Goal: Information Seeking & Learning: Learn about a topic

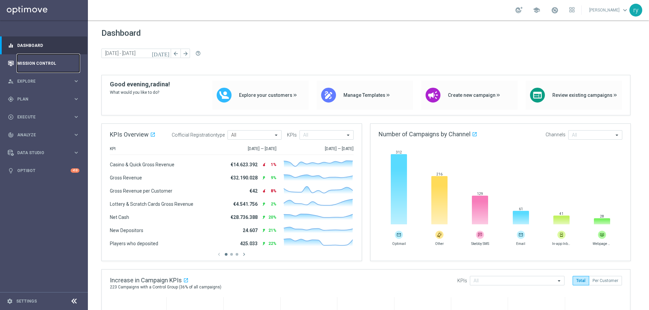
click at [40, 59] on link "Mission Control" at bounding box center [48, 63] width 62 height 18
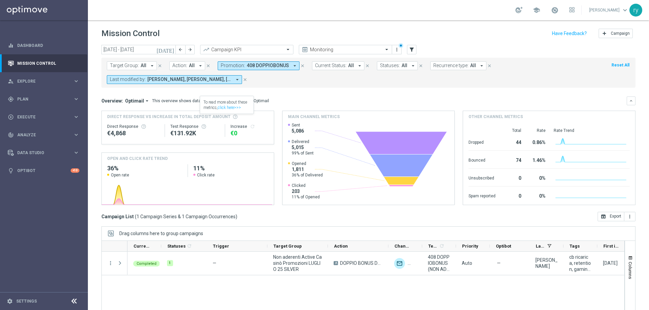
click at [292, 66] on icon "arrow_drop_down" at bounding box center [295, 66] width 6 height 6
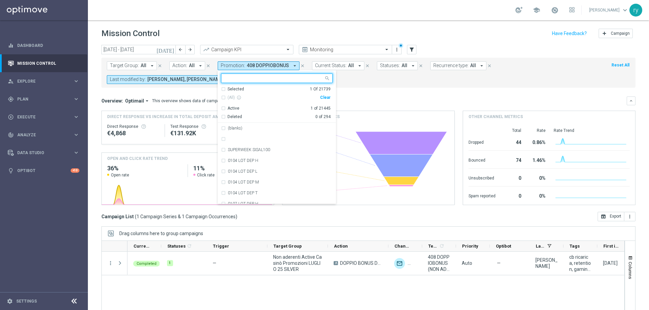
click at [0, 0] on div "Clear" at bounding box center [0, 0] width 0 height 0
click at [283, 77] on input "text" at bounding box center [274, 79] width 99 height 6
paste input "2508 DEPSLOT160 ST"
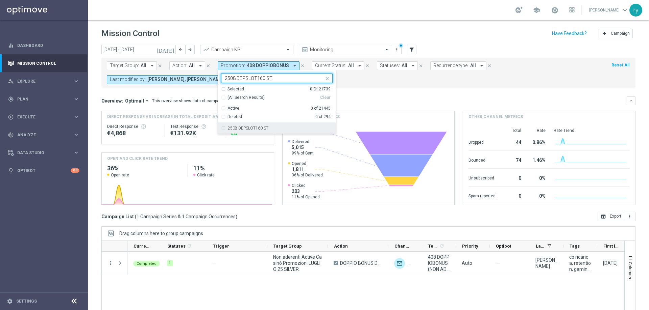
click at [258, 127] on label "2508 DEPSLOT160 ST" at bounding box center [248, 128] width 41 height 4
type input "2508 DEPSLOT160 ST"
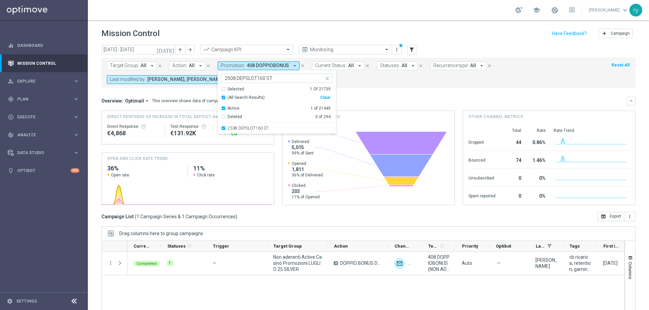
click at [343, 96] on mini-dashboard "Overview: Optimail arrow_drop_down This overview shows data of campaigns execut…" at bounding box center [368, 150] width 534 height 124
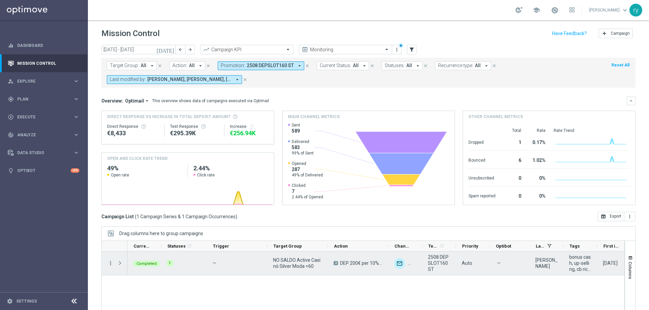
click at [113, 263] on icon "more_vert" at bounding box center [110, 263] width 6 height 6
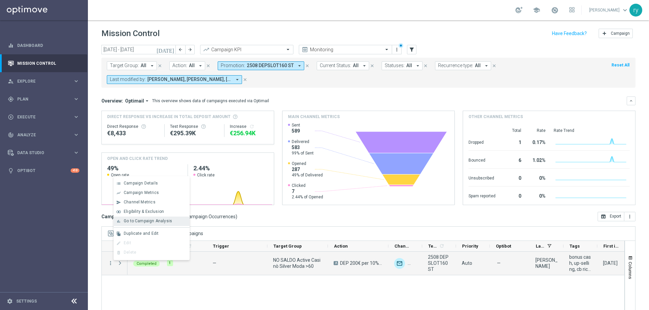
click at [138, 222] on span "Go to Campaign Analysis" at bounding box center [148, 221] width 48 height 5
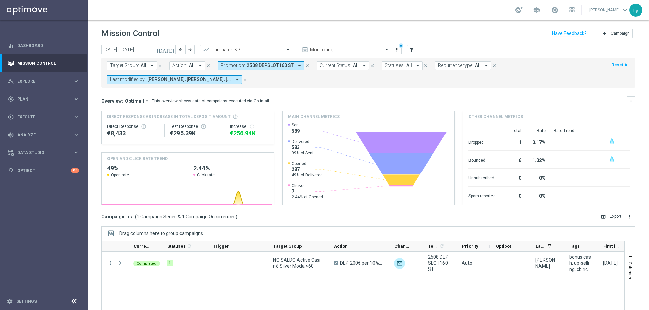
click at [296, 65] on icon "arrow_drop_down" at bounding box center [299, 66] width 6 height 6
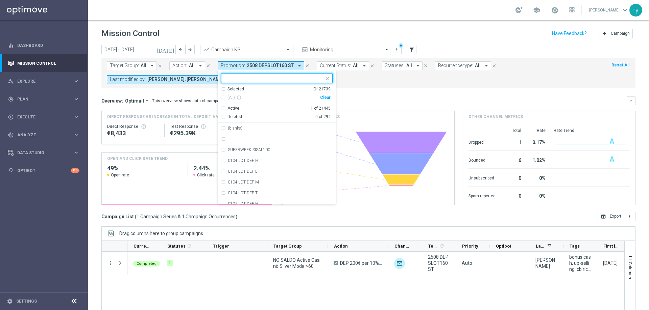
click at [0, 0] on div "Clear" at bounding box center [0, 0] width 0 height 0
click at [339, 89] on mini-dashboard "Overview: Optimail arrow_drop_down This overview shows data of campaigns execut…" at bounding box center [368, 150] width 534 height 124
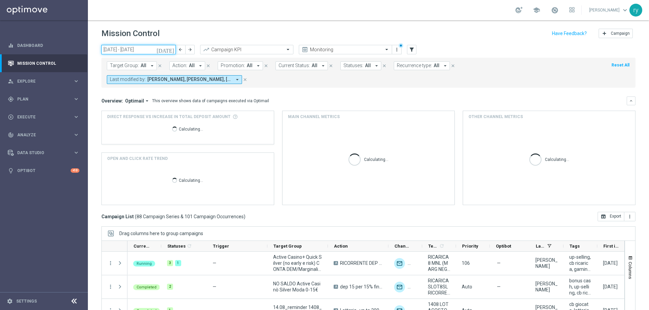
click at [133, 50] on input "01 Aug 2025 - 31 Aug 2025" at bounding box center [138, 49] width 74 height 9
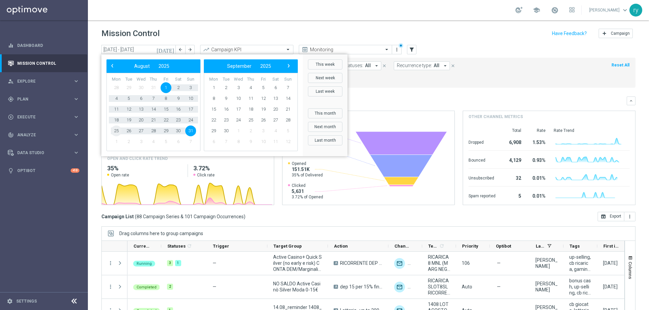
click at [116, 132] on span "25" at bounding box center [116, 131] width 11 height 11
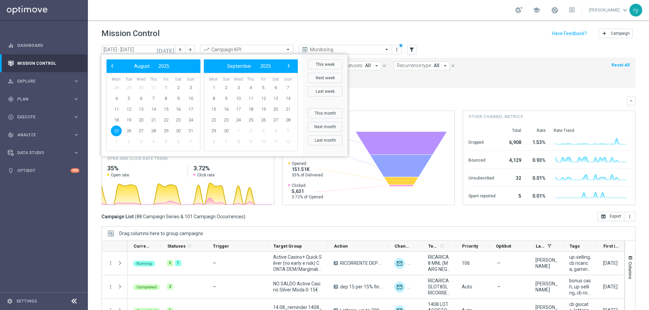
click at [116, 132] on span "25" at bounding box center [116, 131] width 11 height 11
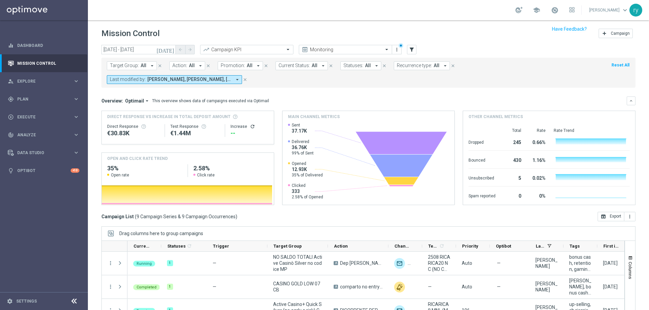
scroll to position [34, 0]
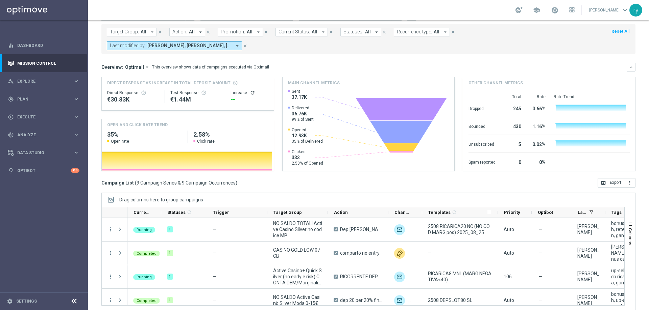
drag, startPoint x: 455, startPoint y: 214, endPoint x: 497, endPoint y: 215, distance: 41.9
click at [497, 215] on div at bounding box center [497, 212] width 3 height 10
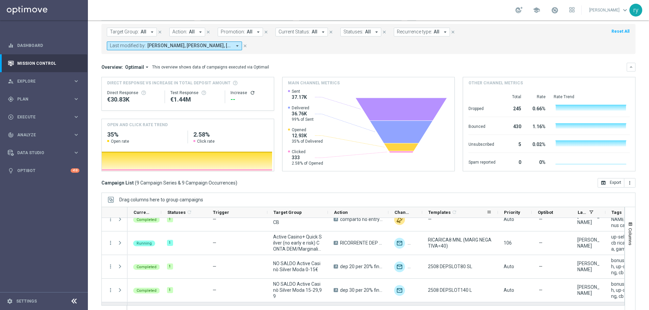
scroll to position [125, 0]
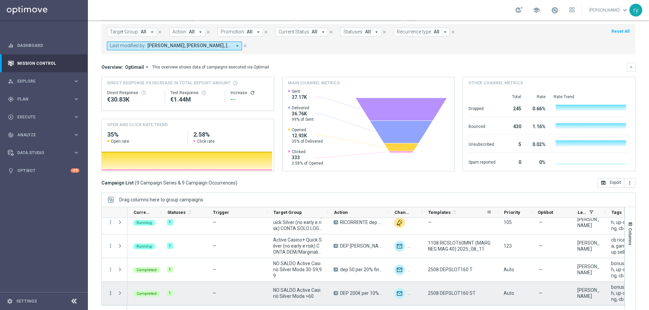
click at [108, 294] on icon "more_vert" at bounding box center [110, 294] width 6 height 6
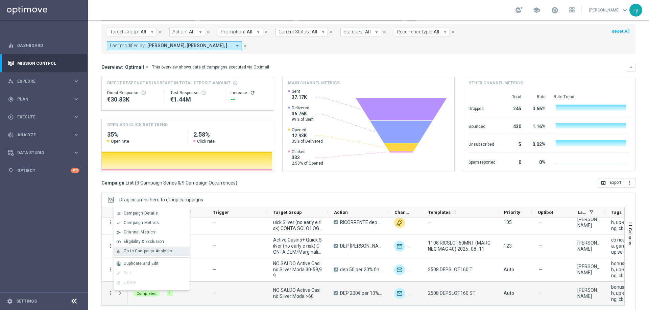
click at [139, 249] on div "bar_chart Go to Campaign Analysis" at bounding box center [152, 251] width 76 height 9
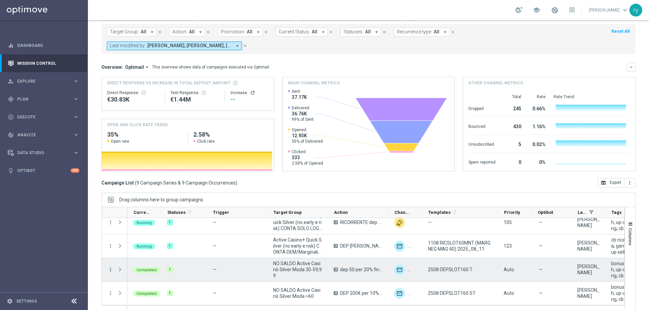
click at [108, 270] on icon "more_vert" at bounding box center [110, 270] width 6 height 6
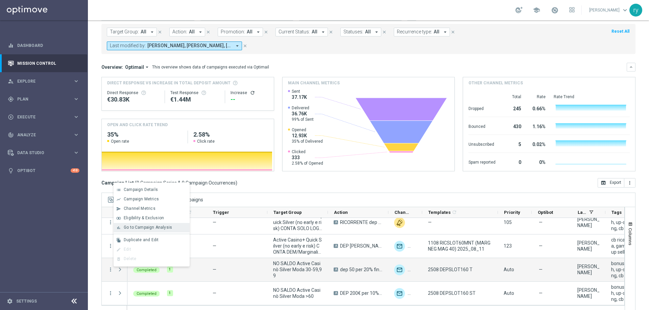
click at [146, 225] on div "bar_chart Go to Campaign Analysis" at bounding box center [152, 227] width 76 height 9
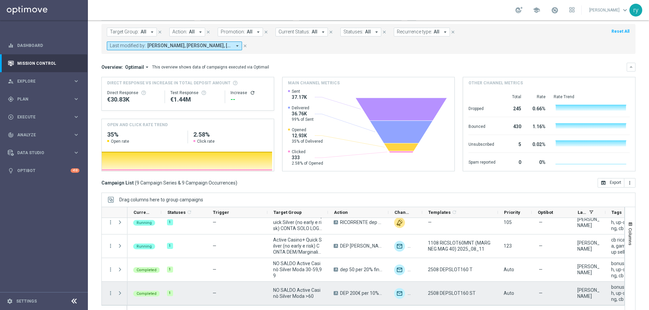
scroll to position [58, 0]
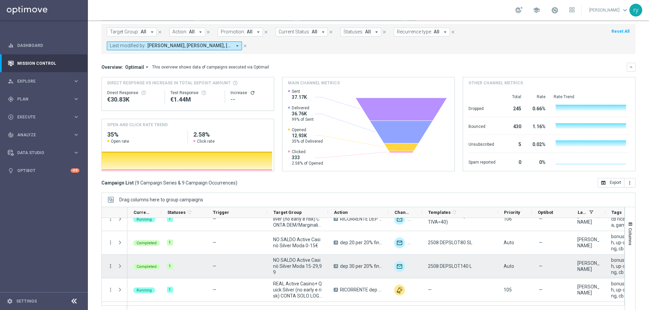
click at [109, 266] on icon "more_vert" at bounding box center [110, 267] width 6 height 6
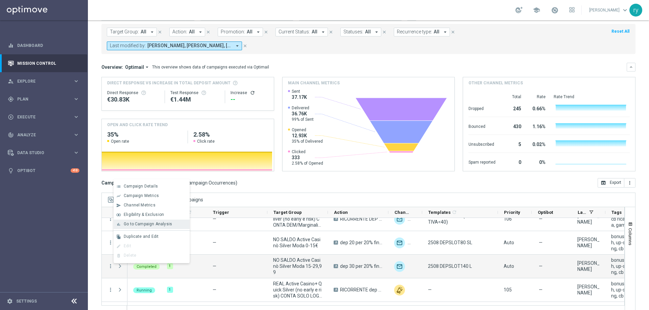
click at [140, 225] on span "Go to Campaign Analysis" at bounding box center [148, 224] width 48 height 5
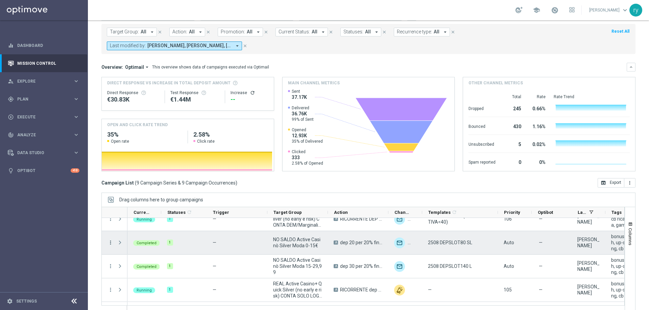
click at [111, 242] on icon "more_vert" at bounding box center [110, 243] width 6 height 6
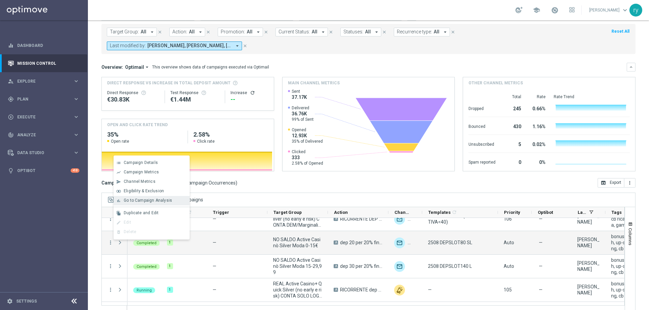
click at [138, 198] on div "bar_chart Go to Campaign Analysis" at bounding box center [152, 200] width 76 height 9
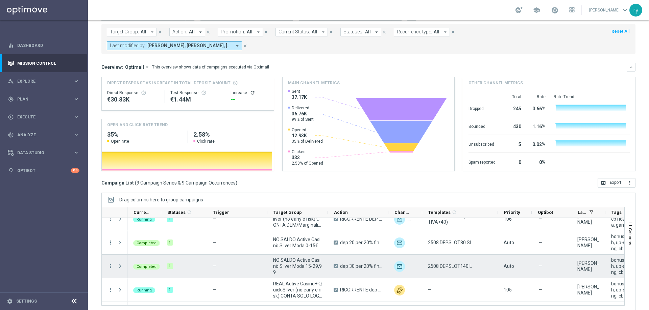
scroll to position [0, 0]
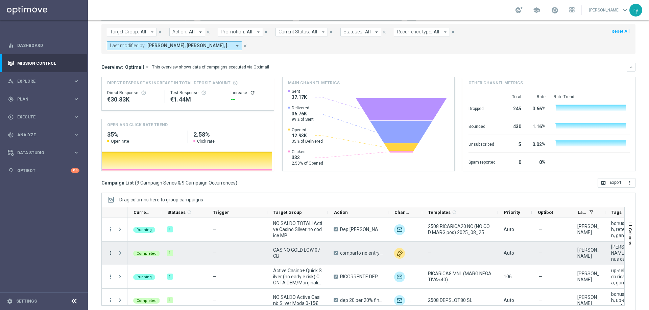
click at [111, 252] on icon "more_vert" at bounding box center [110, 253] width 6 height 6
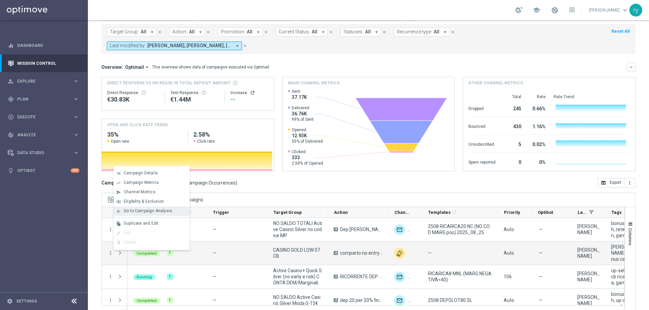
click at [127, 211] on span "Go to Campaign Analysis" at bounding box center [148, 211] width 48 height 5
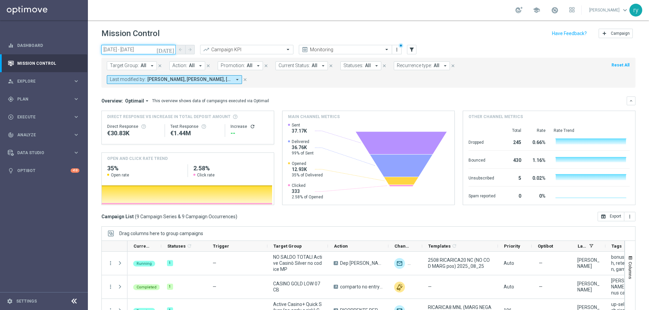
click at [130, 50] on input "25 Aug 2025 - 25 Aug 2025" at bounding box center [138, 49] width 74 height 9
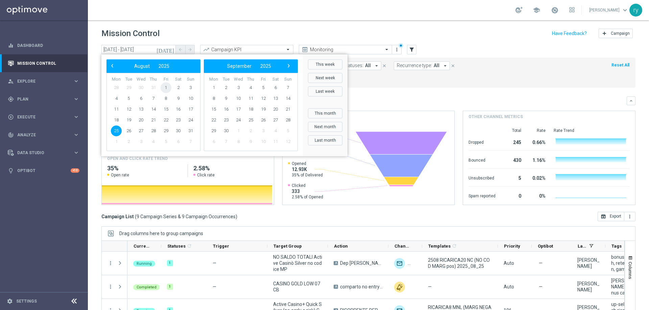
click at [164, 84] on span "1" at bounding box center [165, 87] width 11 height 11
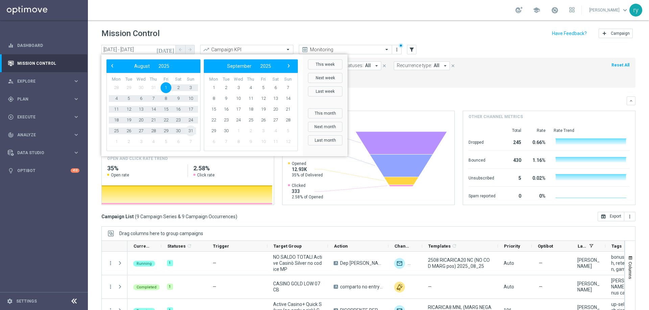
drag, startPoint x: 188, startPoint y: 124, endPoint x: 189, endPoint y: 130, distance: 5.4
click at [189, 130] on span "31" at bounding box center [190, 131] width 11 height 11
type input "01 Aug 2025 - 31 Aug 2025"
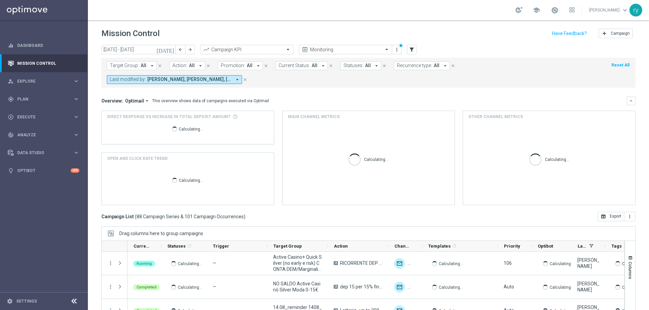
click at [255, 67] on icon "arrow_drop_down" at bounding box center [258, 66] width 6 height 6
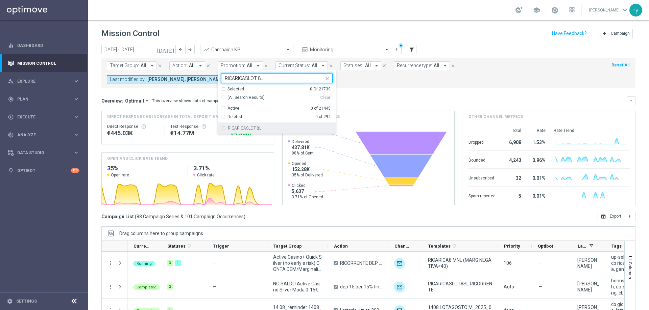
click at [253, 125] on div "RICARICASLOT 8L" at bounding box center [276, 128] width 111 height 11
type input "RICARICASLOT 8L"
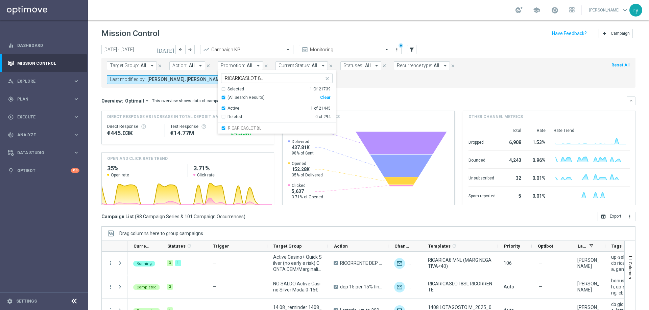
click at [351, 91] on mini-dashboard "Overview: Optimail arrow_drop_down This overview shows data of campaigns execut…" at bounding box center [368, 150] width 534 height 124
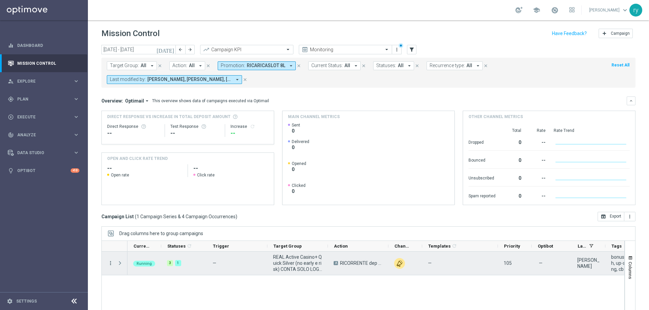
click at [111, 264] on icon "more_vert" at bounding box center [110, 263] width 6 height 6
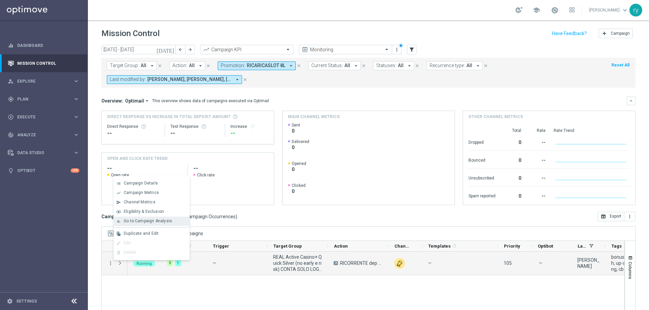
click at [132, 224] on span "Go to Campaign Analysis" at bounding box center [148, 221] width 48 height 5
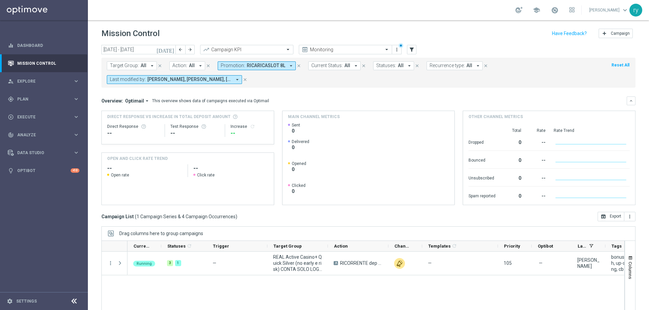
click at [288, 66] on icon "arrow_drop_down" at bounding box center [291, 66] width 6 height 6
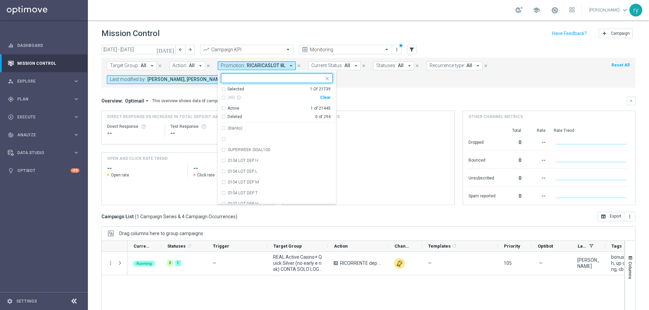
click at [0, 0] on div "Clear" at bounding box center [0, 0] width 0 height 0
click at [234, 80] on input "text" at bounding box center [274, 79] width 99 height 6
paste input "RICARICA8 MNL"
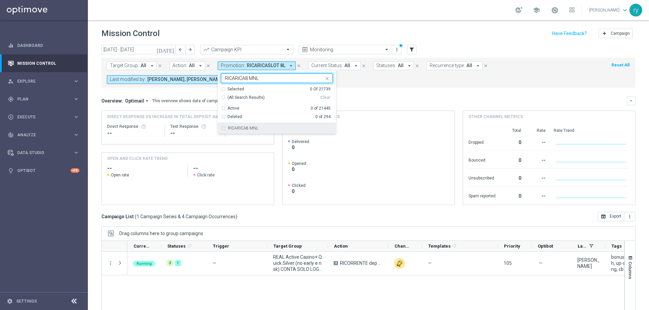
click at [246, 127] on label "RICARICA8 MNL" at bounding box center [243, 128] width 30 height 4
type input "RICARICA8 MNL"
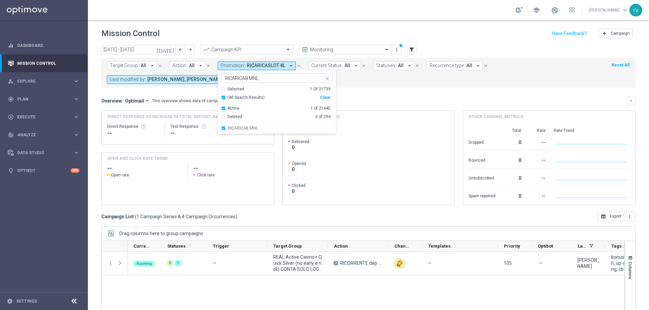
click at [371, 81] on form "Target Group: All arrow_drop_down close Action: All arrow_drop_down close Promo…" at bounding box center [353, 72] width 493 height 23
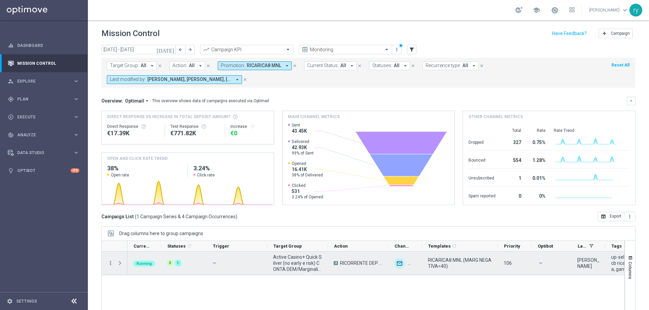
click at [111, 264] on icon "more_vert" at bounding box center [110, 263] width 6 height 6
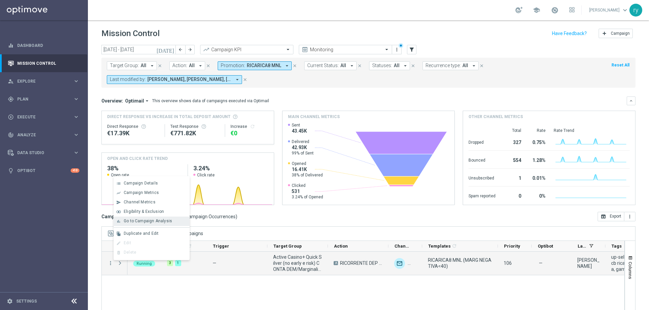
click at [141, 220] on span "Go to Campaign Analysis" at bounding box center [148, 221] width 48 height 5
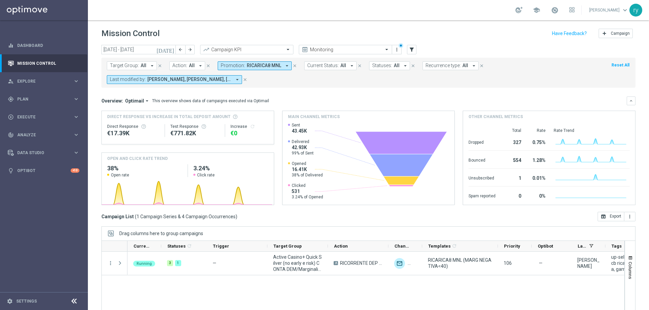
click at [286, 64] on icon "arrow_drop_down" at bounding box center [287, 66] width 6 height 6
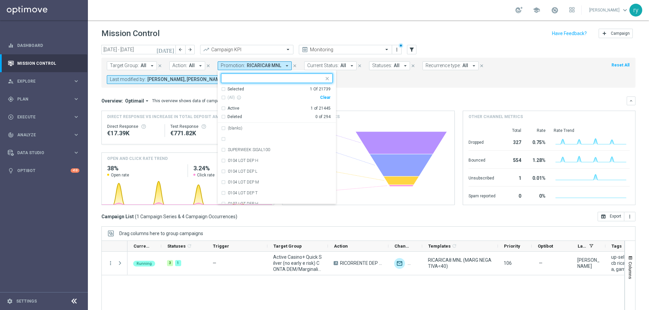
click at [0, 0] on div "Clear" at bounding box center [0, 0] width 0 height 0
click at [242, 80] on input "text" at bounding box center [274, 79] width 99 height 6
paste input "RICARICA8 MNT"
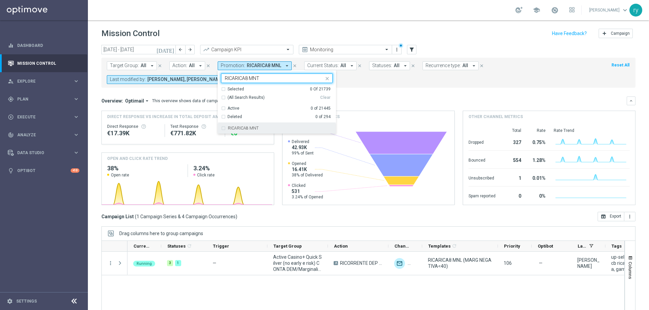
click at [257, 126] on div "RICARICA8 MNT" at bounding box center [280, 128] width 105 height 4
type input "RICARICA8 MNT"
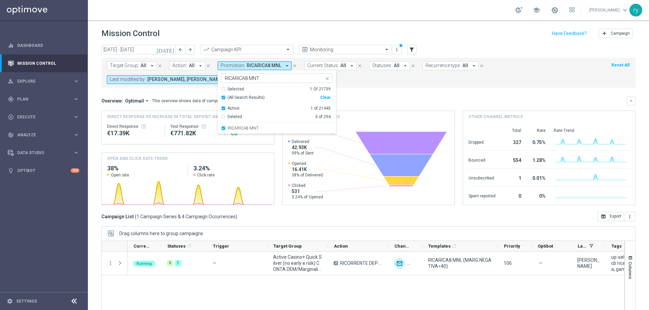
click at [359, 85] on div "Target Group: All arrow_drop_down close Action: All arrow_drop_down close Promo…" at bounding box center [368, 73] width 534 height 30
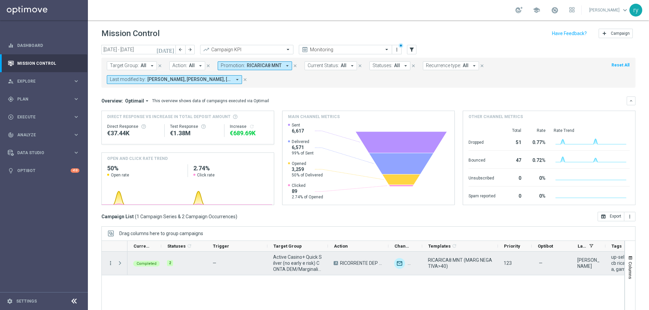
click at [108, 264] on icon "more_vert" at bounding box center [110, 263] width 6 height 6
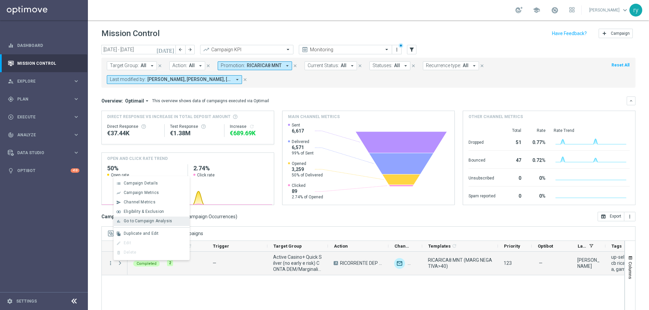
click at [128, 220] on span "Go to Campaign Analysis" at bounding box center [148, 221] width 48 height 5
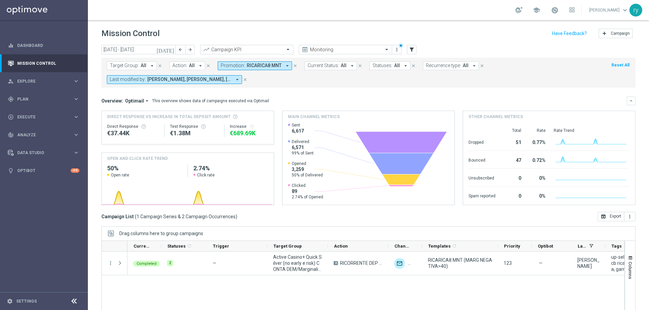
click at [284, 65] on icon "arrow_drop_down" at bounding box center [287, 66] width 6 height 6
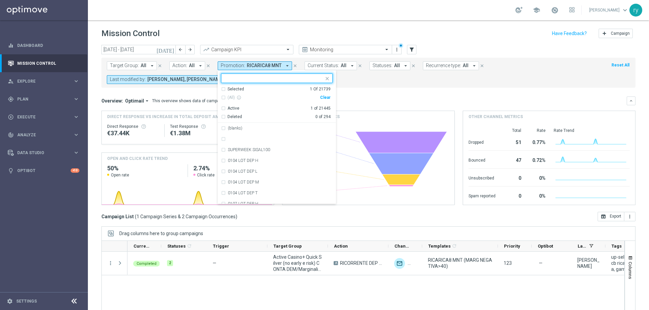
click at [0, 0] on div "Clear" at bounding box center [0, 0] width 0 height 0
click at [242, 80] on input "text" at bounding box center [274, 79] width 99 height 6
paste input "RICARICASLOT8SL"
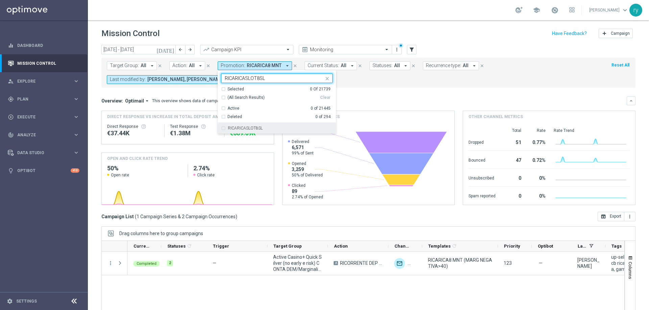
click at [251, 125] on div "RICARICASLOT8SL" at bounding box center [276, 128] width 111 height 11
type input "RICARICASLOT8SL"
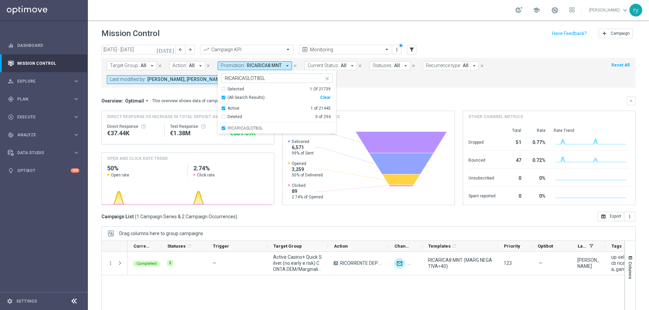
click at [360, 85] on div "Target Group: All arrow_drop_down close Action: All arrow_drop_down close Promo…" at bounding box center [368, 73] width 534 height 30
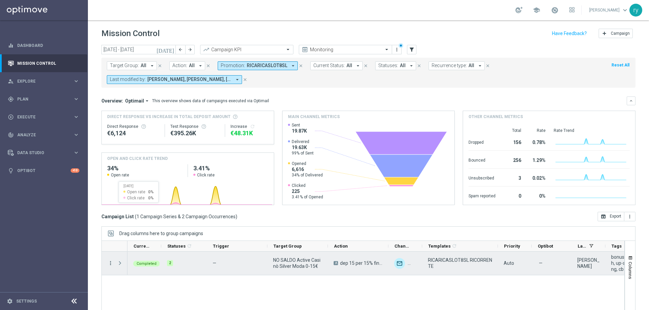
click at [112, 264] on icon "more_vert" at bounding box center [110, 263] width 6 height 6
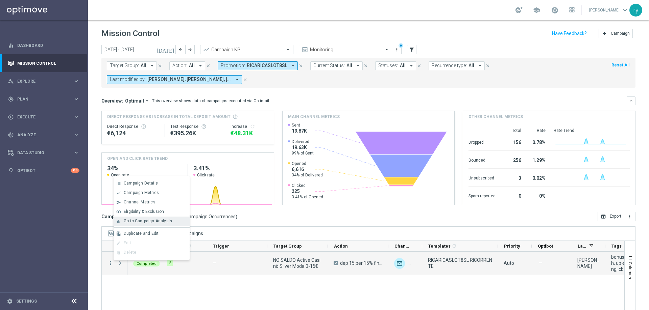
click at [133, 222] on span "Go to Campaign Analysis" at bounding box center [148, 221] width 48 height 5
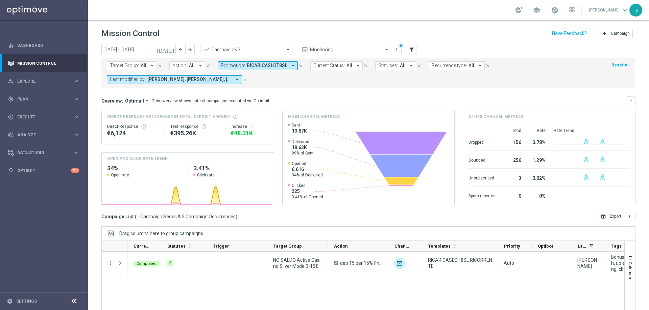
click at [292, 67] on icon "arrow_drop_down" at bounding box center [293, 66] width 6 height 6
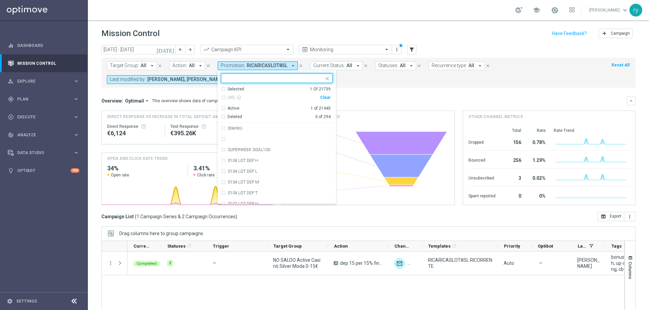
click at [0, 0] on div "Clear" at bounding box center [0, 0] width 0 height 0
click at [252, 78] on input "text" at bounding box center [274, 79] width 99 height 6
paste input "RICARICASLOT 8L"
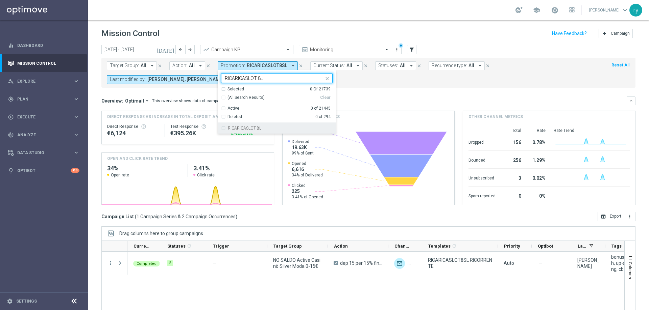
click at [250, 130] on label "RICARICASLOT 8L" at bounding box center [244, 128] width 33 height 4
type input "RICARICASLOT 8L"
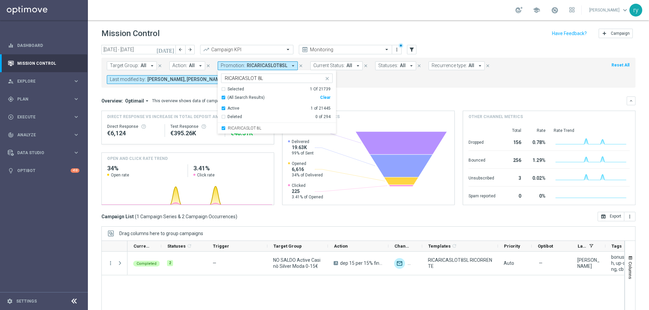
click at [363, 87] on div "Target Group: All arrow_drop_down close Action: All arrow_drop_down close Promo…" at bounding box center [368, 73] width 534 height 30
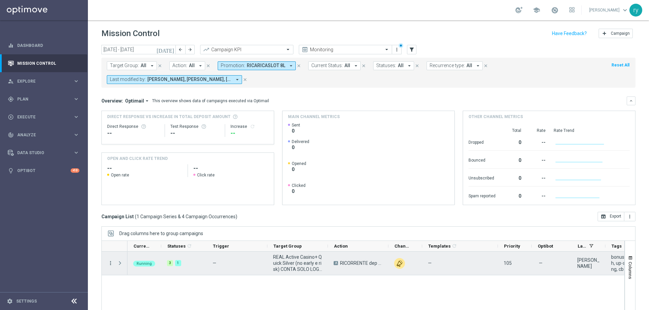
click at [109, 264] on icon "more_vert" at bounding box center [110, 263] width 6 height 6
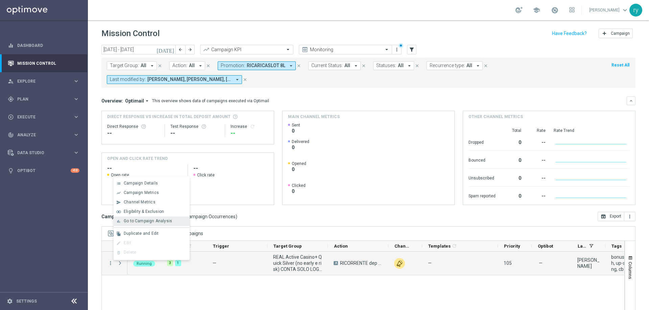
click at [127, 221] on span "Go to Campaign Analysis" at bounding box center [148, 221] width 48 height 5
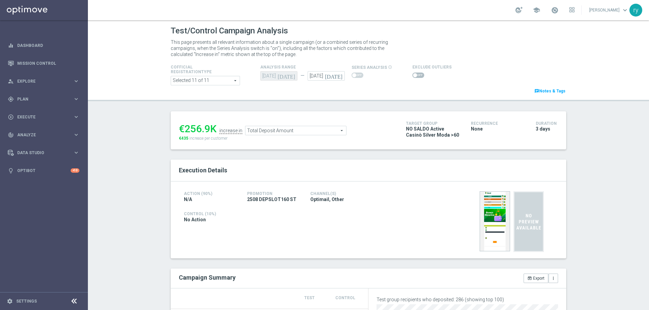
click at [297, 135] on span "Total Deposit Amount" at bounding box center [295, 130] width 101 height 9
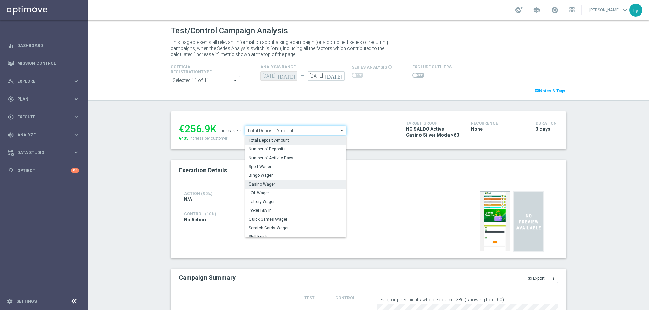
click at [288, 185] on span "Casino Wager" at bounding box center [296, 184] width 94 height 5
type input "Casino Wager"
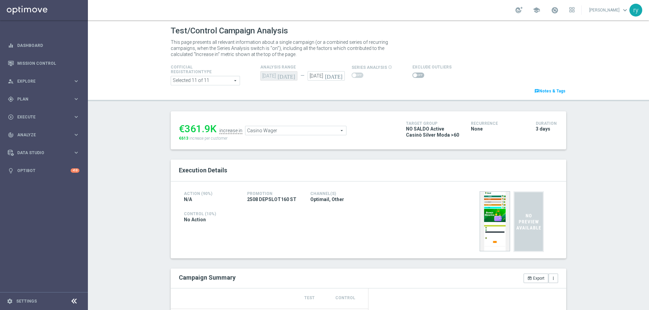
scroll to position [101, 0]
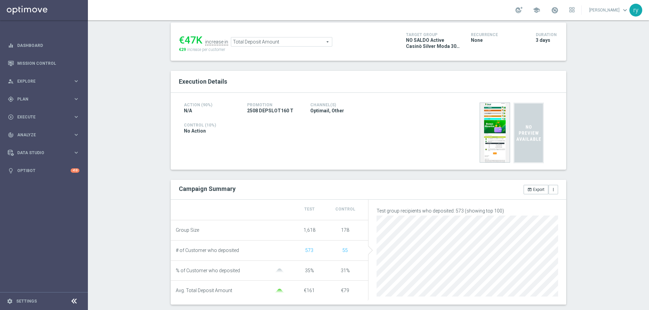
scroll to position [101, 0]
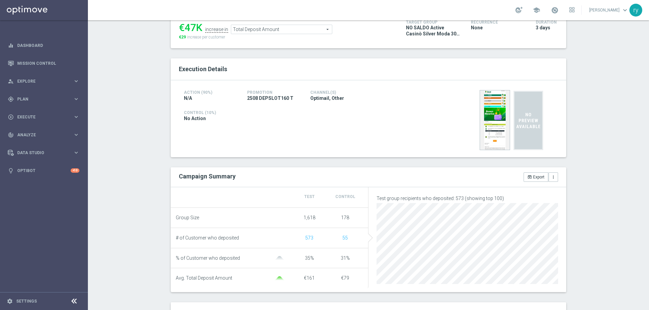
click at [258, 30] on span "Total Deposit Amount" at bounding box center [281, 29] width 101 height 9
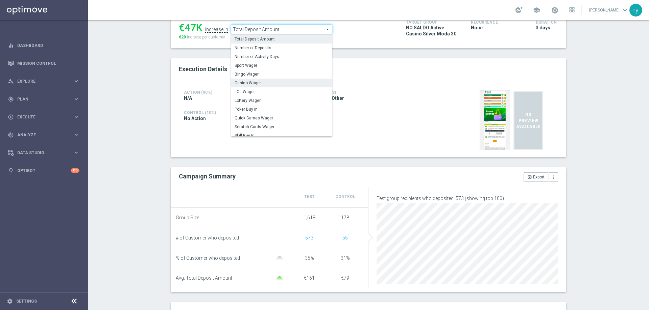
click at [262, 81] on span "Casino Wager" at bounding box center [281, 82] width 94 height 5
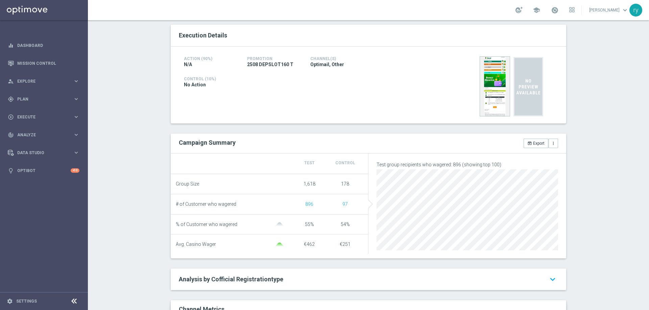
scroll to position [68, 0]
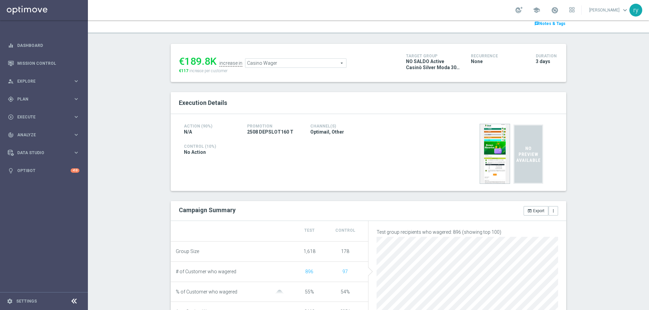
click at [288, 65] on span "Casino Wager" at bounding box center [295, 63] width 101 height 9
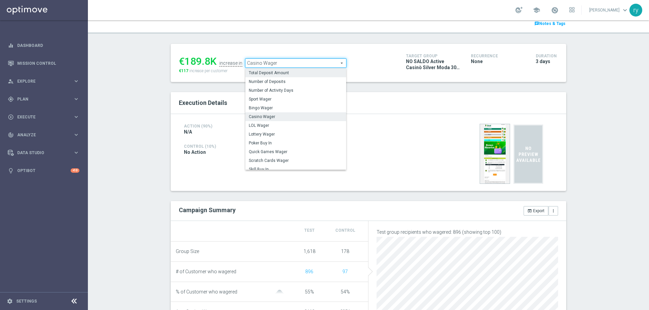
click at [289, 73] on span "Total Deposit Amount" at bounding box center [296, 72] width 94 height 5
type input "Total Deposit Amount"
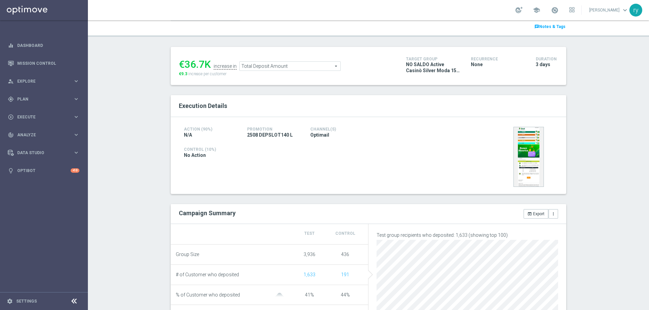
scroll to position [68, 0]
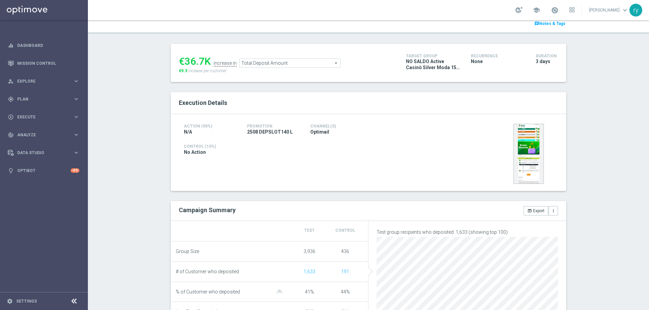
click at [257, 63] on span "Total Deposit Amount" at bounding box center [290, 63] width 101 height 9
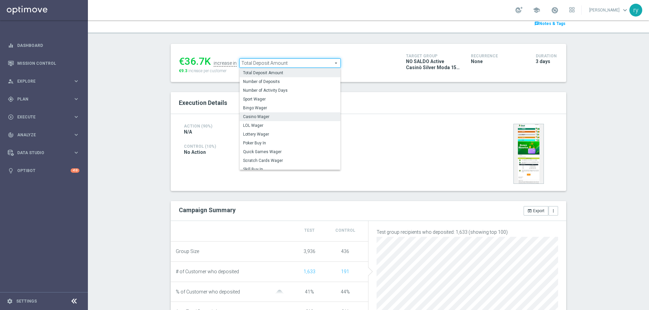
click at [273, 119] on span "Casino Wager" at bounding box center [290, 116] width 94 height 5
type input "Casino Wager"
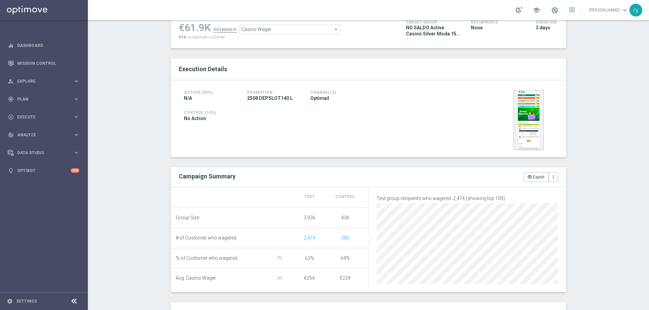
scroll to position [135, 0]
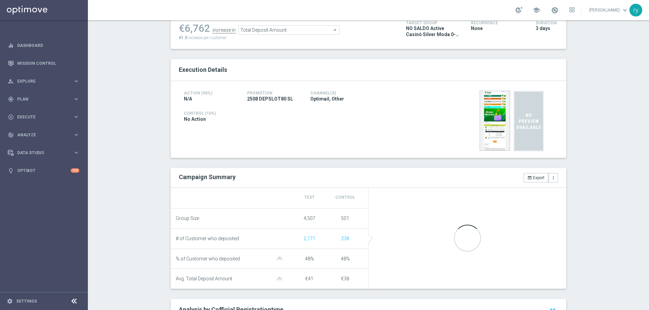
scroll to position [101, 0]
click at [273, 34] on div "Total Deposit Amount Total Deposit Amount arrow_drop_down search" at bounding box center [288, 29] width 101 height 9
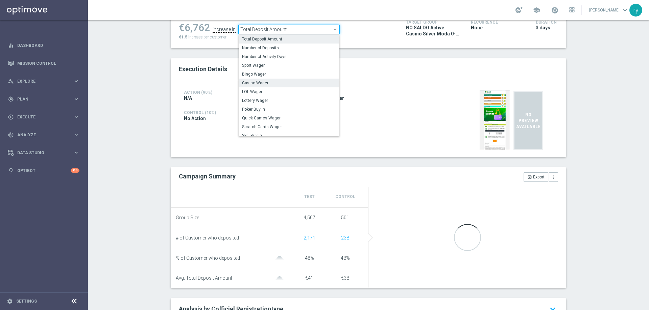
click at [265, 82] on span "Casino Wager" at bounding box center [289, 82] width 94 height 5
type input "Casino Wager"
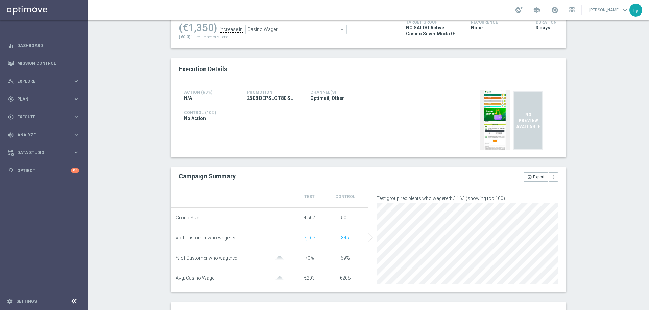
click at [298, 117] on div "No Action" at bounding box center [305, 119] width 243 height 7
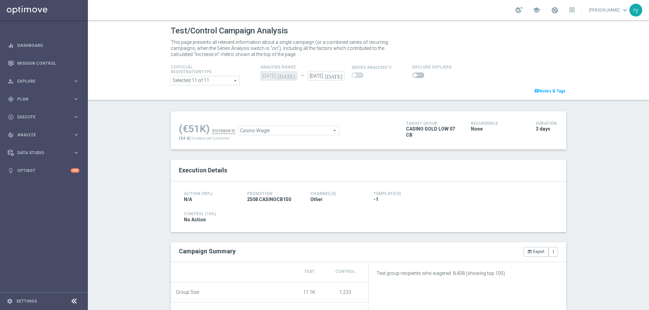
scroll to position [101, 0]
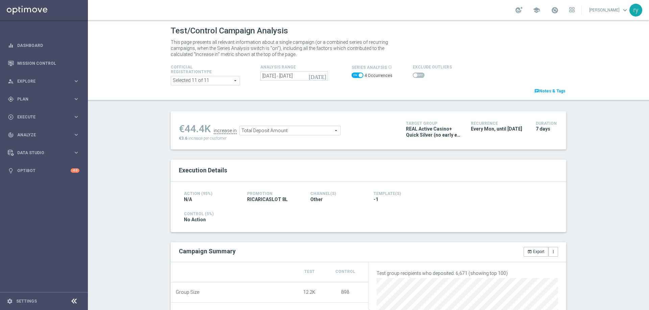
click at [351, 75] on span at bounding box center [357, 75] width 12 height 5
click at [351, 75] on input "checkbox" at bounding box center [357, 75] width 12 height 5
click at [352, 75] on span at bounding box center [354, 75] width 4 height 4
click at [351, 75] on input "checkbox" at bounding box center [357, 75] width 12 height 5
checkbox input "true"
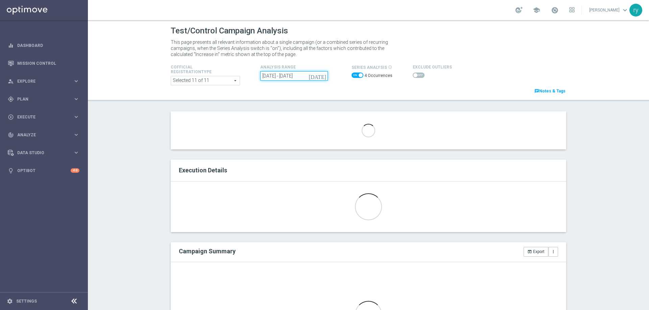
click at [300, 78] on input "[DATE] - [DATE]" at bounding box center [294, 75] width 68 height 9
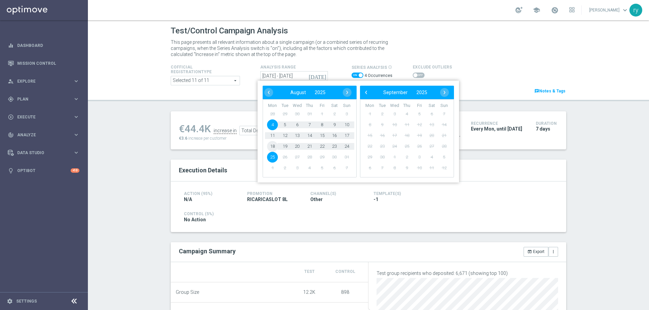
click at [268, 147] on span "18" at bounding box center [272, 146] width 11 height 11
click at [348, 145] on span "24" at bounding box center [346, 146] width 11 height 11
type input "[DATE] - [DATE]"
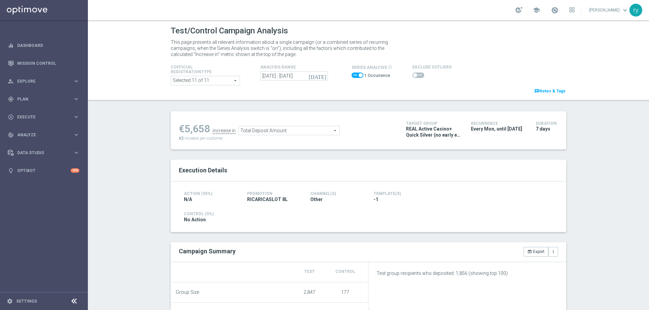
click at [346, 152] on div "€5,658 increase in Total Deposit Amount Total Deposit Amount arrow_drop_down se…" at bounding box center [368, 271] width 405 height 321
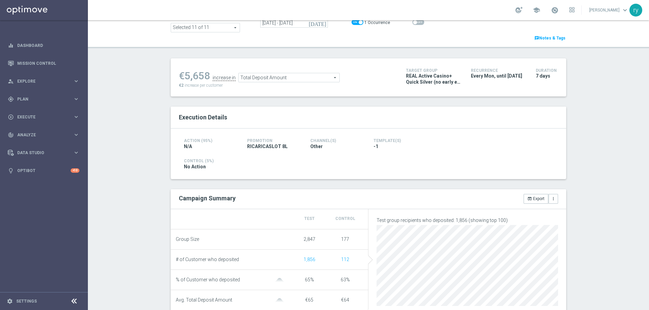
scroll to position [36, 0]
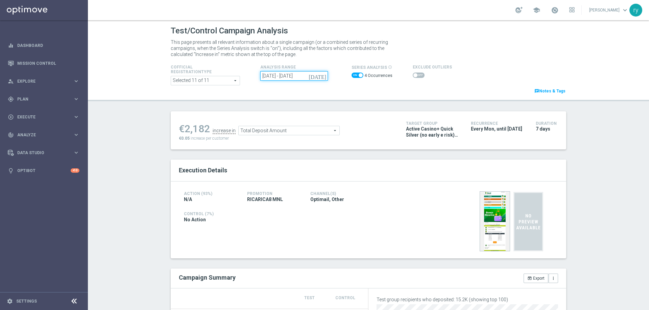
click at [315, 77] on input "[DATE] - [DATE]" at bounding box center [294, 75] width 68 height 9
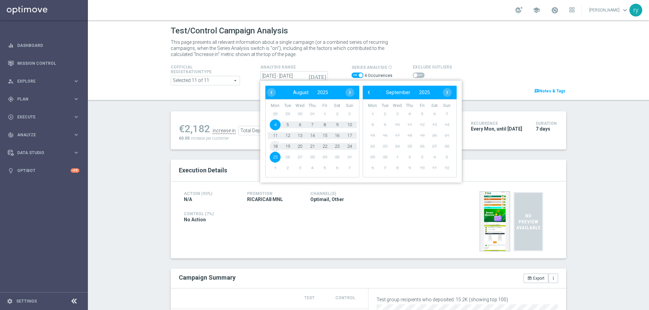
click at [274, 146] on span "18" at bounding box center [275, 146] width 11 height 11
click at [350, 144] on span "24" at bounding box center [349, 146] width 11 height 11
type input "[DATE] - [DATE]"
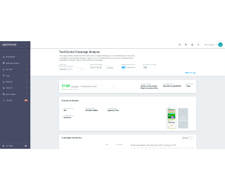
scroll to position [101, 0]
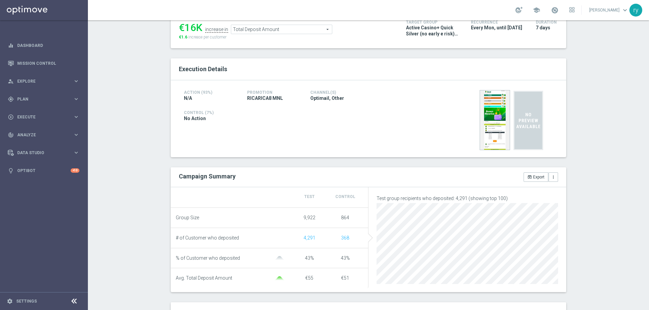
click at [266, 28] on span "Total Deposit Amount" at bounding box center [281, 29] width 101 height 9
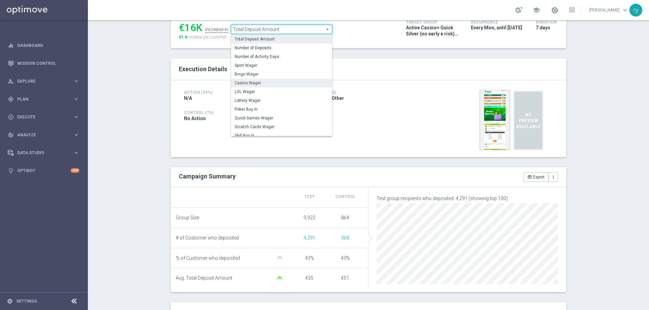
click at [271, 84] on span "Casino Wager" at bounding box center [281, 82] width 94 height 5
type input "Casino Wager"
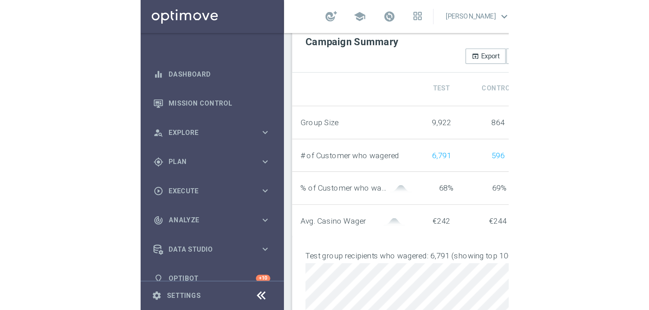
scroll to position [373, 0]
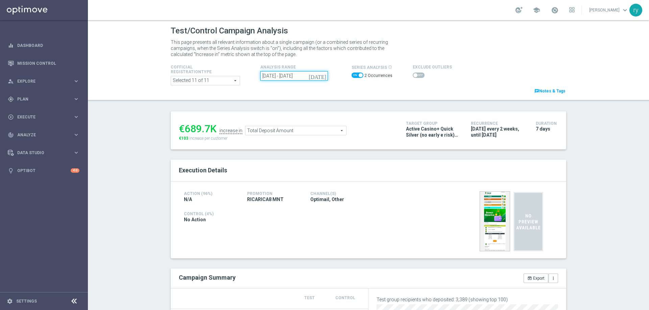
click at [292, 75] on input "04 Aug 2025 - 18 Aug 2025" at bounding box center [294, 75] width 68 height 9
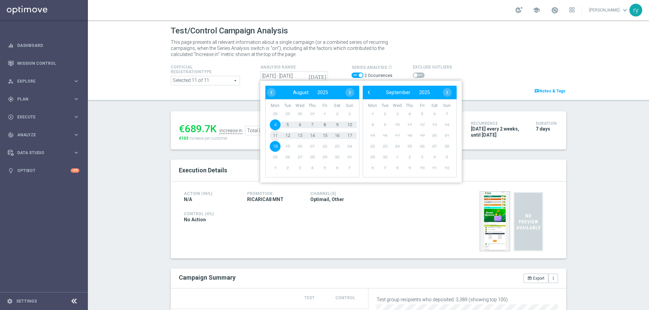
click at [273, 134] on span "11" at bounding box center [275, 135] width 11 height 11
click at [346, 134] on span "17" at bounding box center [349, 135] width 11 height 11
type input "11 Aug 2025 - 17 Aug 2025"
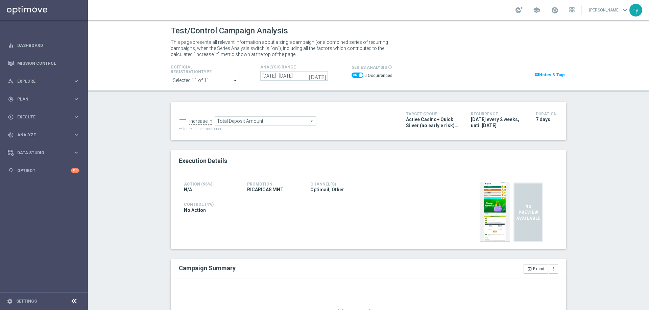
click at [352, 75] on span at bounding box center [357, 75] width 12 height 5
click at [352, 75] on input "checkbox" at bounding box center [357, 75] width 12 height 5
checkbox input "false"
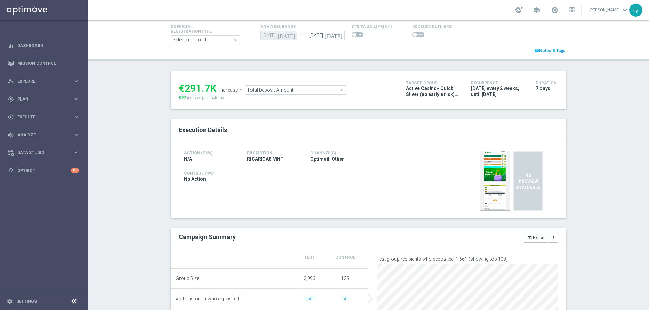
scroll to position [34, 0]
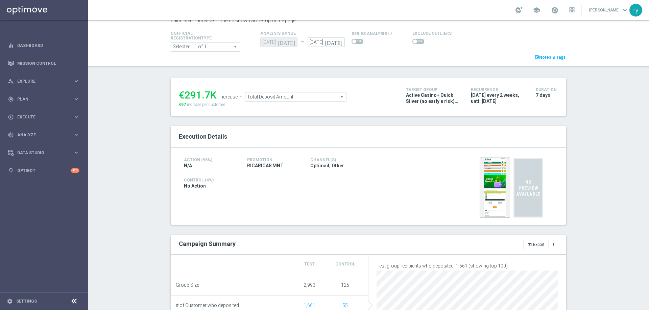
click at [275, 98] on span "Total Deposit Amount" at bounding box center [295, 97] width 101 height 9
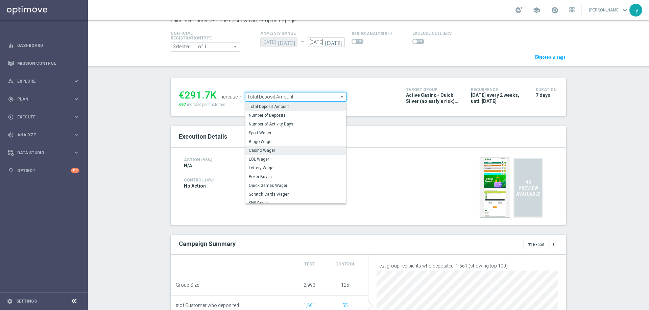
click at [264, 150] on span "Casino Wager" at bounding box center [296, 150] width 94 height 5
type input "Casino Wager"
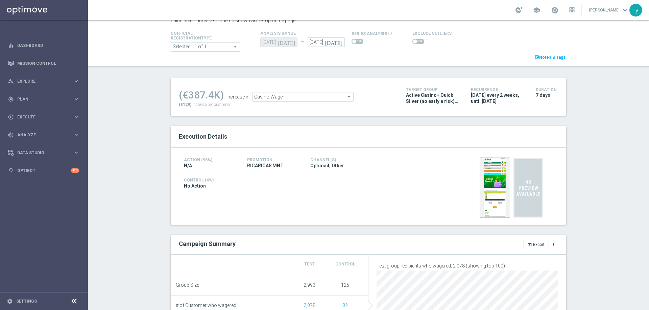
click at [413, 41] on span at bounding box center [418, 41] width 12 height 5
click at [413, 41] on input "checkbox" at bounding box center [418, 41] width 12 height 5
checkbox input "true"
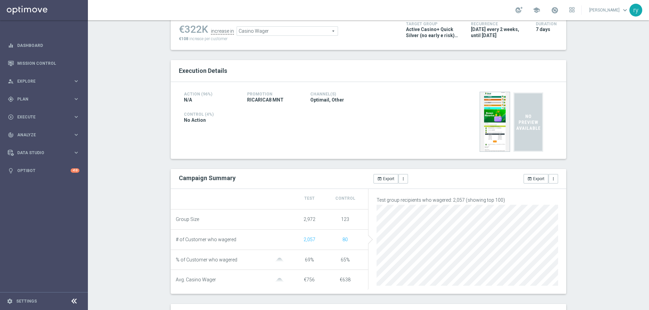
scroll to position [169, 0]
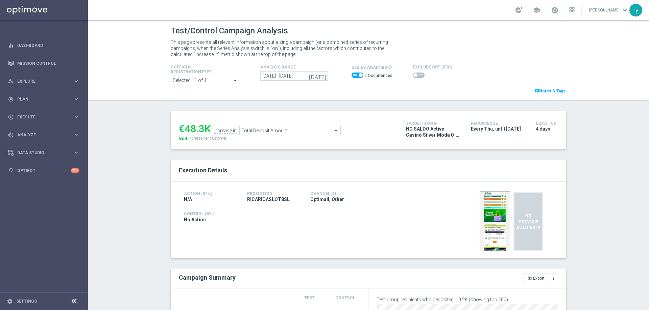
click at [354, 76] on span at bounding box center [357, 75] width 12 height 5
click at [354, 76] on input "checkbox" at bounding box center [357, 75] width 12 height 5
click at [354, 77] on span at bounding box center [357, 75] width 12 height 5
click at [354, 77] on input "checkbox" at bounding box center [357, 75] width 12 height 5
click at [317, 77] on button "[DATE]" at bounding box center [317, 76] width 20 height 10
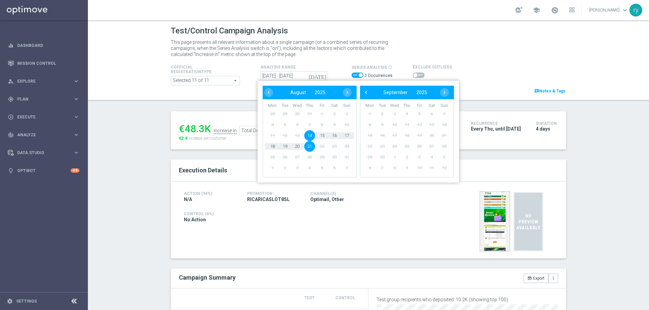
click at [355, 74] on span at bounding box center [357, 75] width 12 height 5
click at [355, 74] on input "checkbox" at bounding box center [357, 75] width 12 height 5
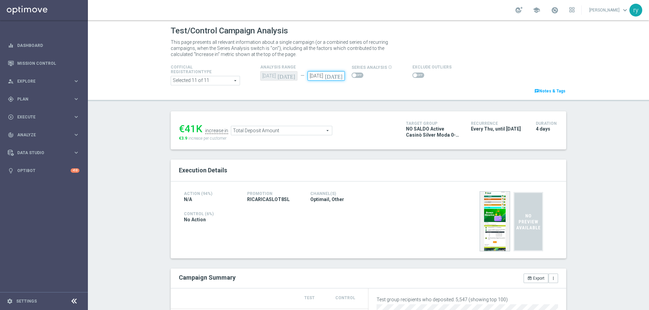
click at [318, 78] on input "24 Aug 2025" at bounding box center [325, 75] width 37 height 9
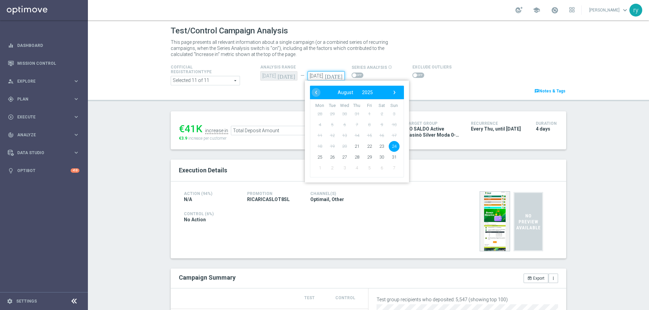
click at [318, 78] on input "24 Aug 2025" at bounding box center [325, 75] width 37 height 9
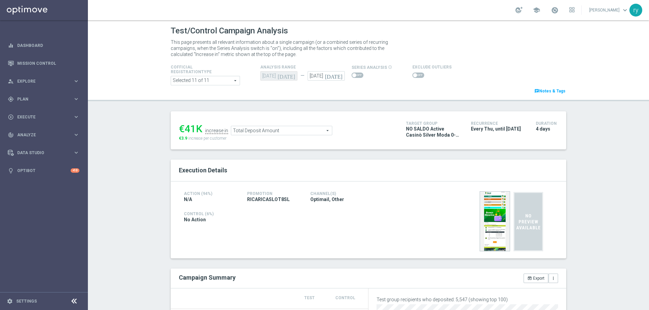
click at [351, 75] on span at bounding box center [357, 75] width 12 height 5
click at [351, 75] on input "checkbox" at bounding box center [357, 75] width 12 height 5
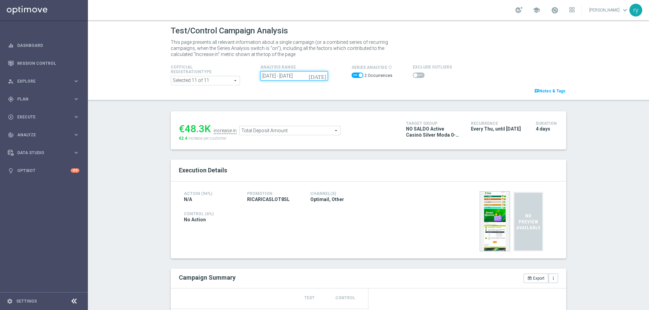
click at [303, 75] on input "14 Aug 2025 - 21 Aug 2025" at bounding box center [294, 75] width 68 height 9
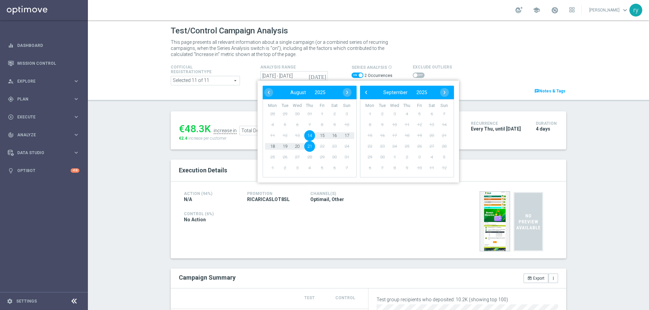
click at [329, 61] on div "Cofficial Registrationtype Selected 11 of 11 arrow_drop_down search Show Select…" at bounding box center [368, 77] width 405 height 36
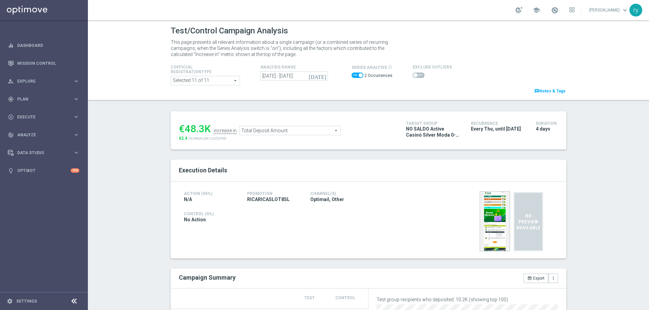
click at [354, 74] on span at bounding box center [357, 75] width 12 height 5
click at [354, 74] on input "checkbox" at bounding box center [357, 75] width 12 height 5
checkbox input "false"
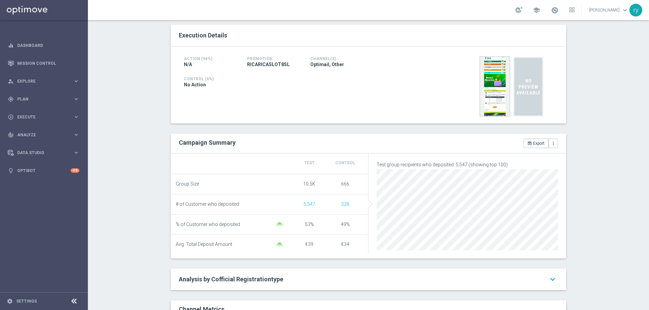
scroll to position [68, 0]
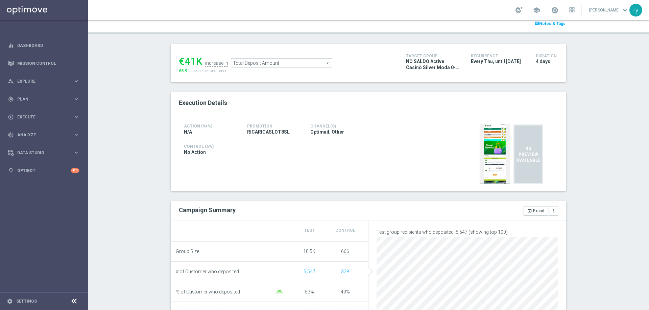
click at [275, 67] on span "Total Deposit Amount" at bounding box center [281, 63] width 101 height 9
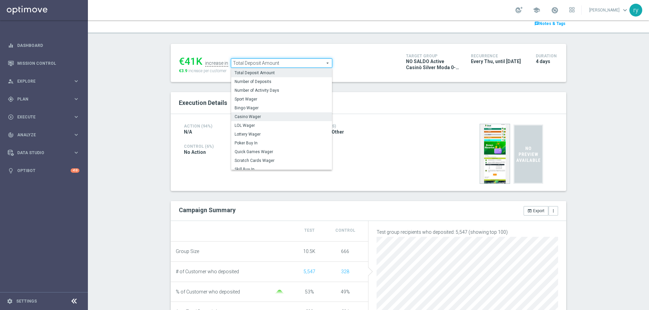
click at [272, 119] on span "Casino Wager" at bounding box center [281, 116] width 94 height 5
type input "Casino Wager"
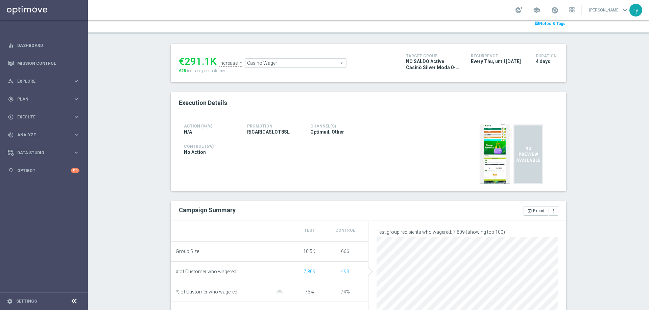
scroll to position [135, 0]
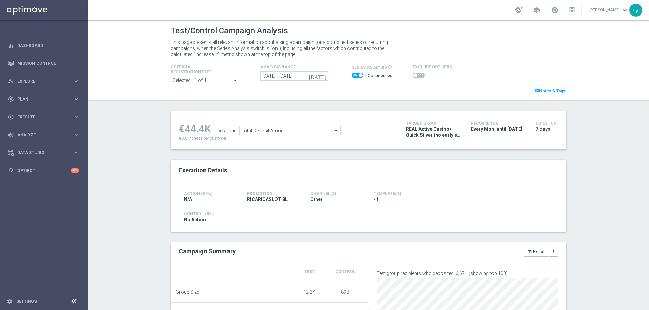
click at [353, 75] on span at bounding box center [357, 75] width 12 height 5
click at [353, 75] on input "checkbox" at bounding box center [357, 75] width 12 height 5
click at [352, 77] on span at bounding box center [354, 75] width 4 height 4
click at [352, 77] on input "checkbox" at bounding box center [357, 75] width 12 height 5
checkbox input "true"
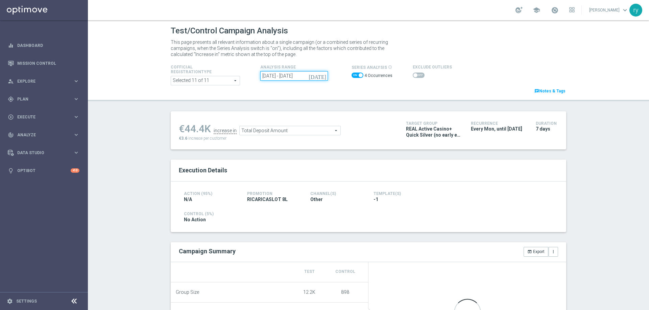
click at [301, 77] on input "[DATE] - [DATE]" at bounding box center [294, 75] width 68 height 9
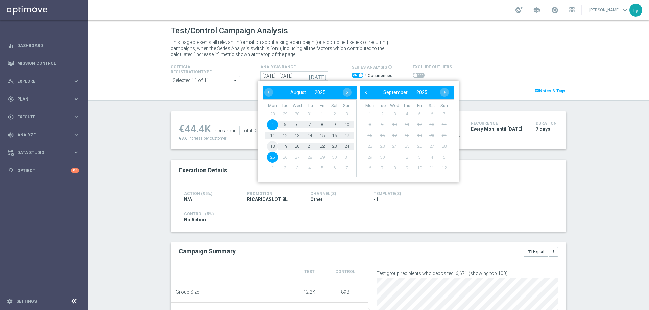
click at [270, 149] on span "18" at bounding box center [272, 146] width 11 height 11
click at [344, 146] on span "24" at bounding box center [346, 146] width 11 height 11
type input "[DATE] - [DATE]"
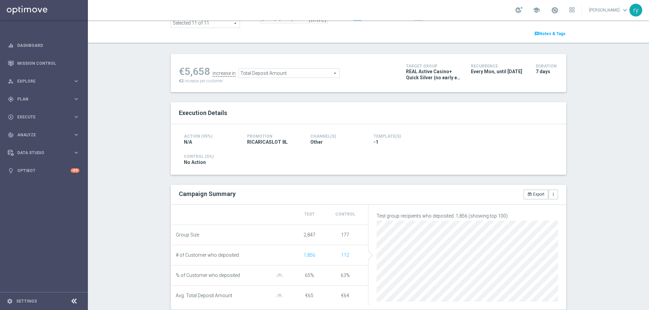
scroll to position [101, 0]
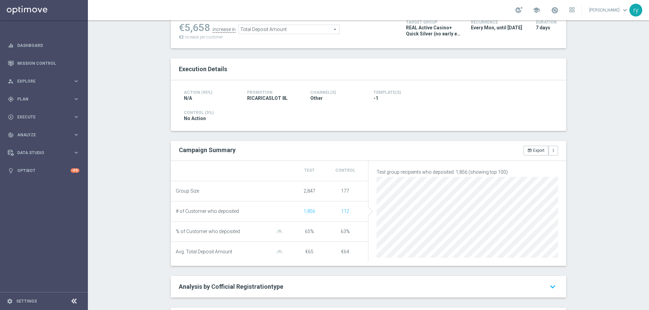
click at [263, 28] on span "Total Deposit Amount" at bounding box center [289, 29] width 101 height 9
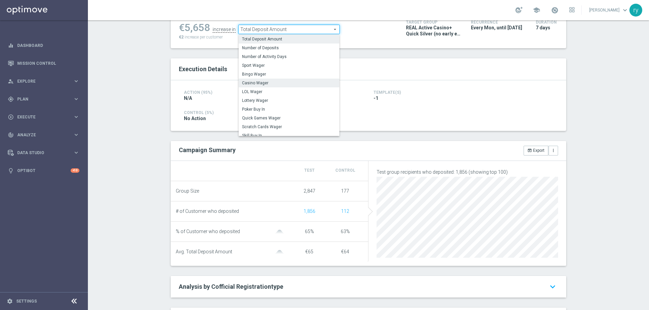
click at [268, 79] on label "Casino Wager" at bounding box center [289, 83] width 101 height 9
type input "Casino Wager"
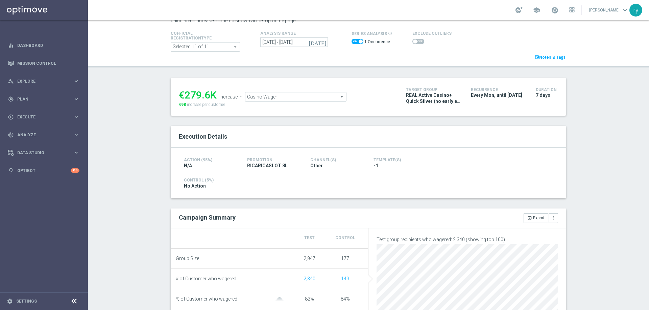
scroll to position [101, 0]
